Goal: Navigation & Orientation: Find specific page/section

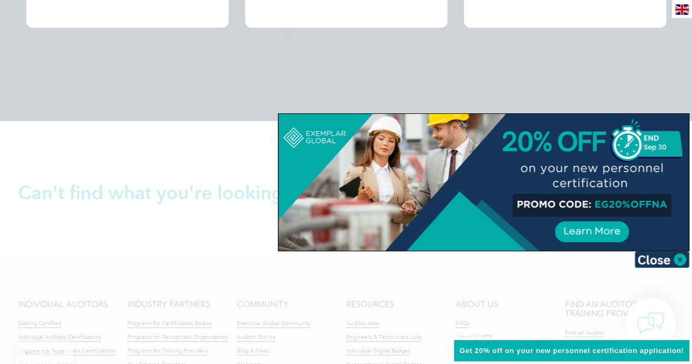
scroll to position [2301, 0]
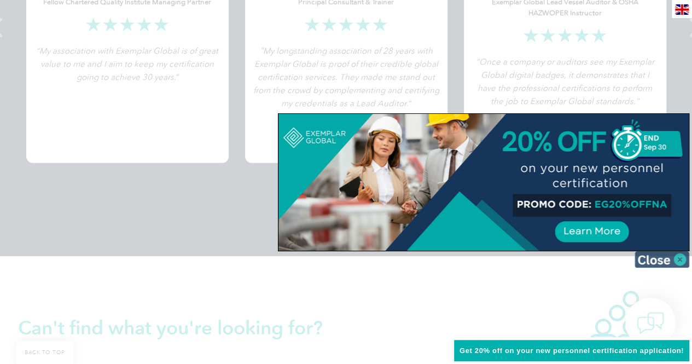
click at [680, 261] on img at bounding box center [661, 259] width 55 height 16
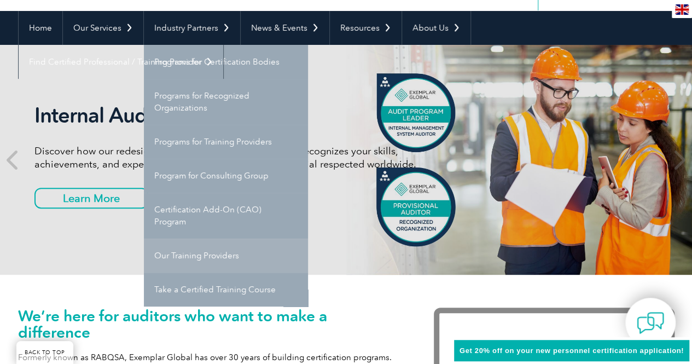
scroll to position [109, 0]
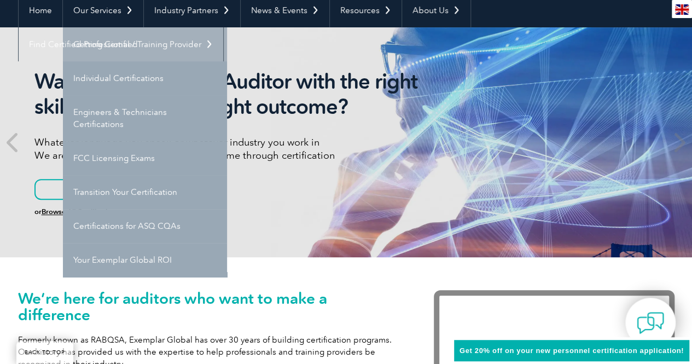
drag, startPoint x: 112, startPoint y: 45, endPoint x: 119, endPoint y: 51, distance: 9.7
click at [110, 45] on link "Getting Certified" at bounding box center [145, 44] width 164 height 34
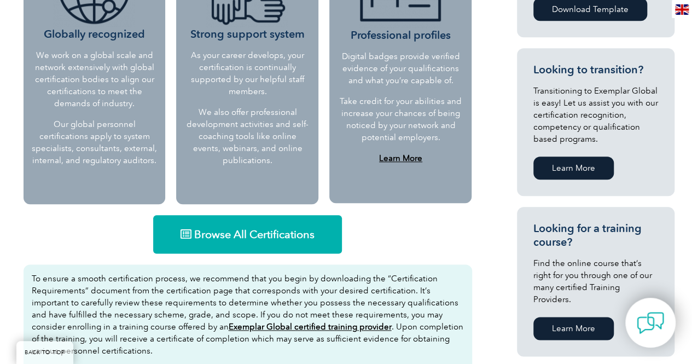
scroll to position [547, 0]
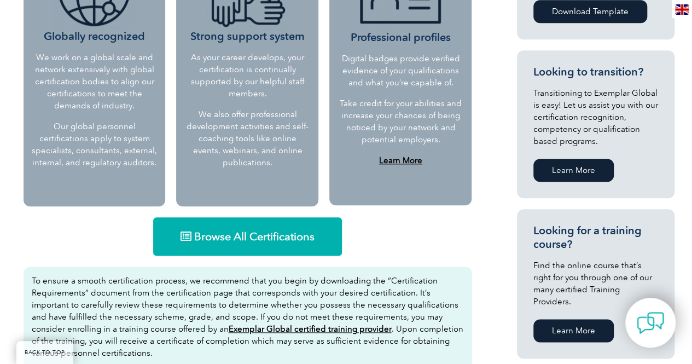
click at [229, 241] on span "Browse All Certifications" at bounding box center [254, 236] width 120 height 11
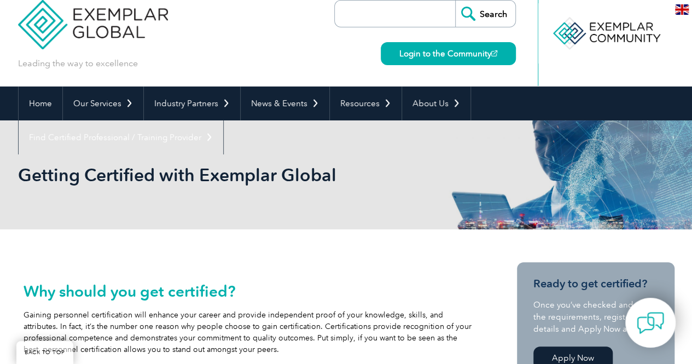
scroll to position [0, 0]
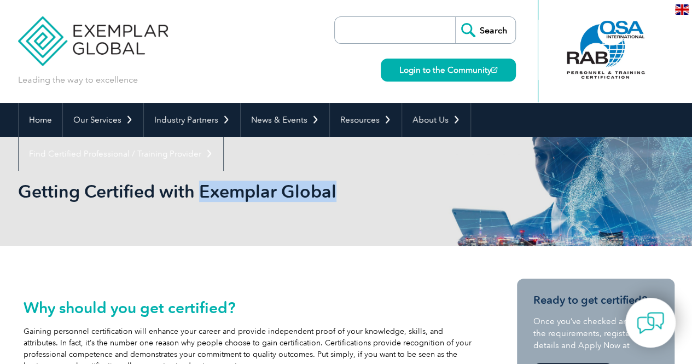
drag, startPoint x: 336, startPoint y: 190, endPoint x: 201, endPoint y: 193, distance: 135.6
click at [200, 193] on h1 "Getting Certified with Exemplar Global" at bounding box center [228, 190] width 420 height 21
copy h1 "Exemplar Global"
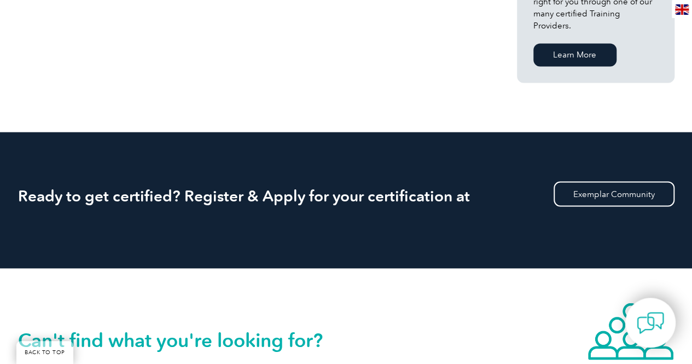
scroll to position [935, 0]
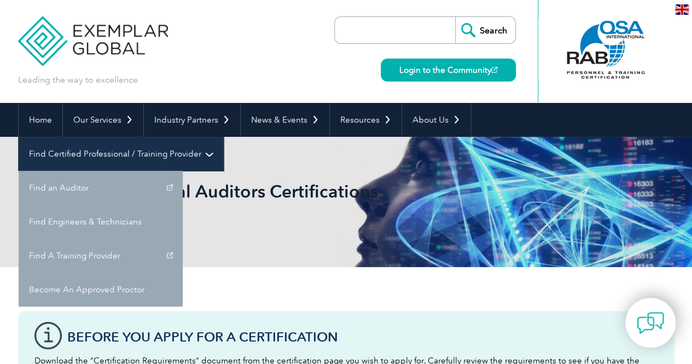
click at [223, 137] on link "Find Certified Professional / Training Provider" at bounding box center [121, 154] width 204 height 34
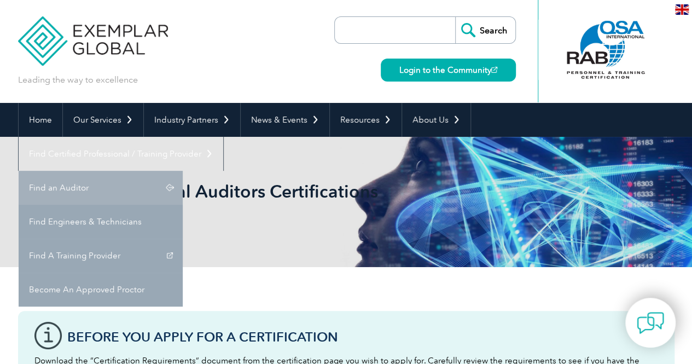
click at [183, 171] on link "Find an Auditor" at bounding box center [101, 188] width 164 height 34
